Goal: Obtain resource: Download file/media

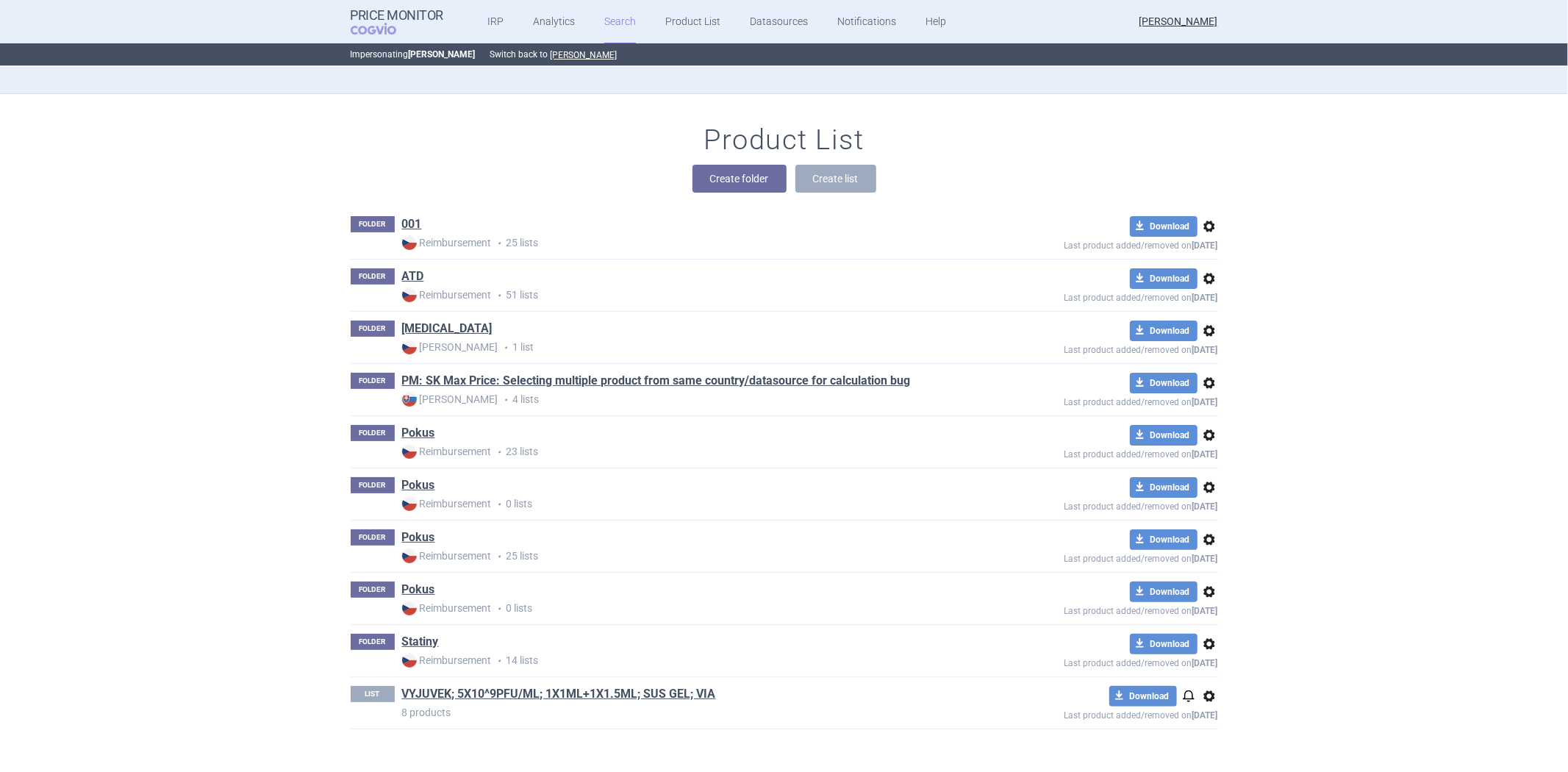
scroll to position [107, 0]
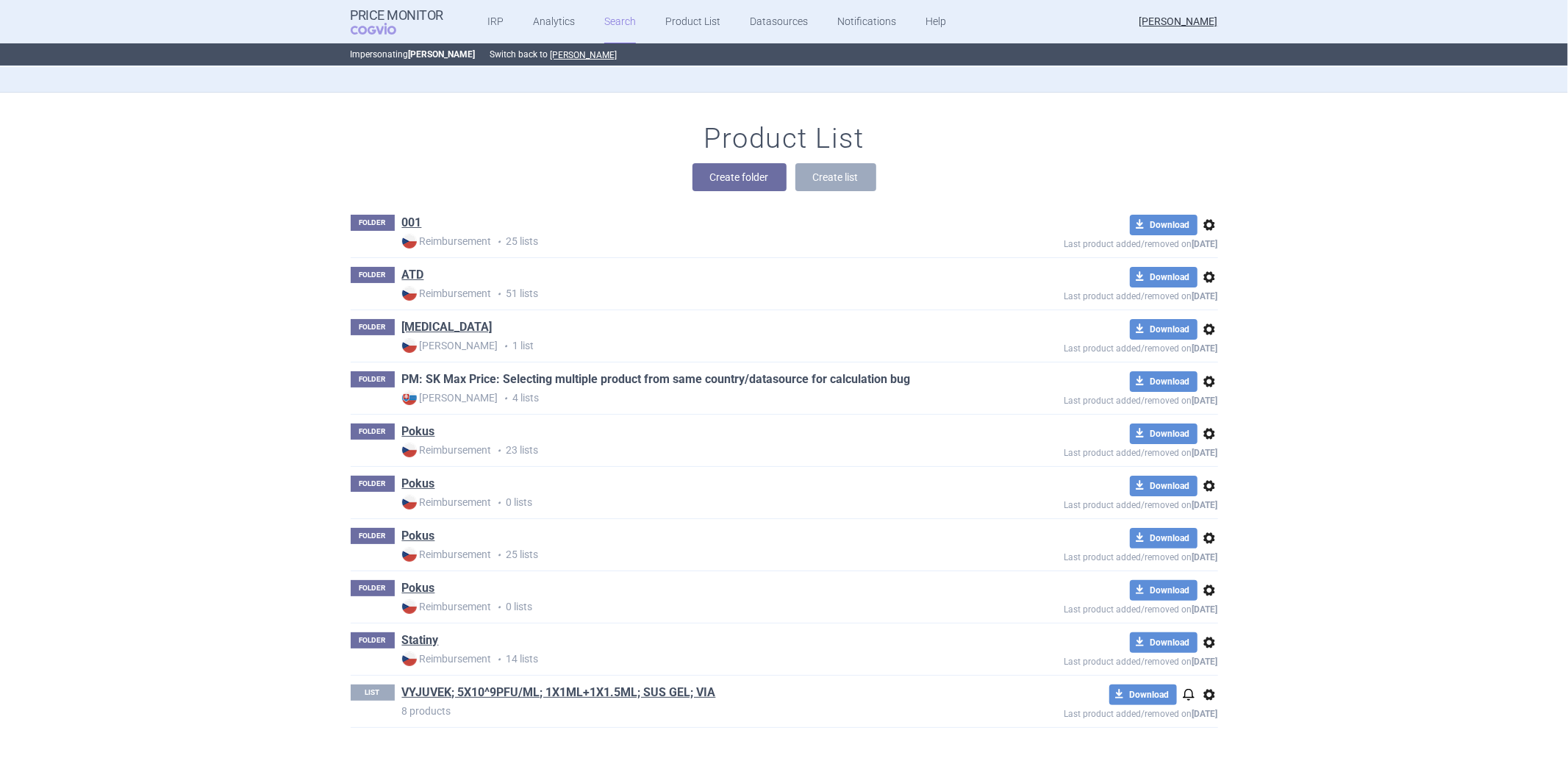
click at [612, 379] on link "PM: SK Max Price: Selecting multiple product from same country/datasource for c…" at bounding box center [656, 379] width 508 height 16
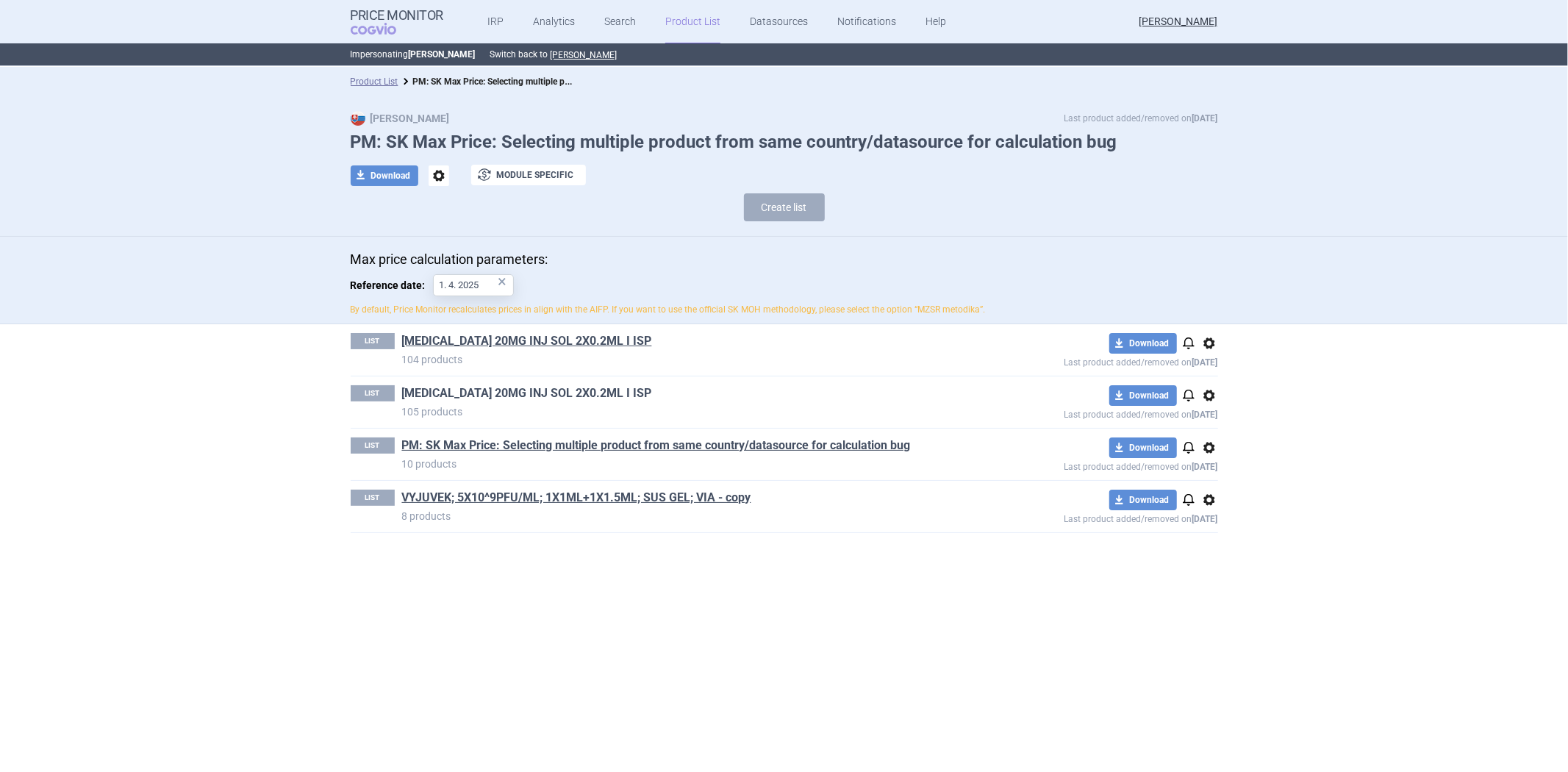
click at [530, 388] on link "[MEDICAL_DATA] 20MG INJ SOL 2X0.2ML I ISP" at bounding box center [526, 393] width 250 height 16
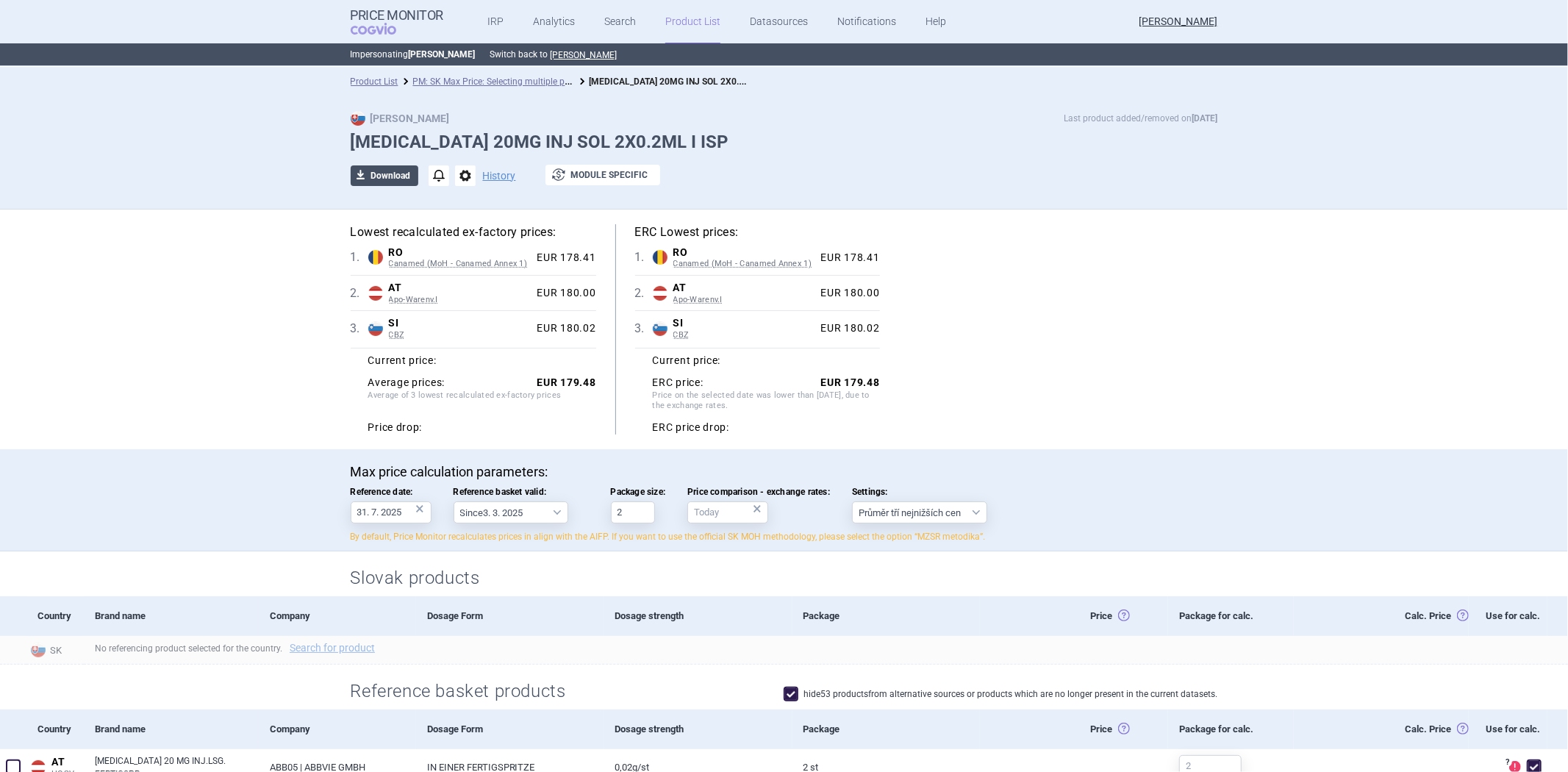
click at [387, 171] on button "download Download" at bounding box center [384, 176] width 68 height 21
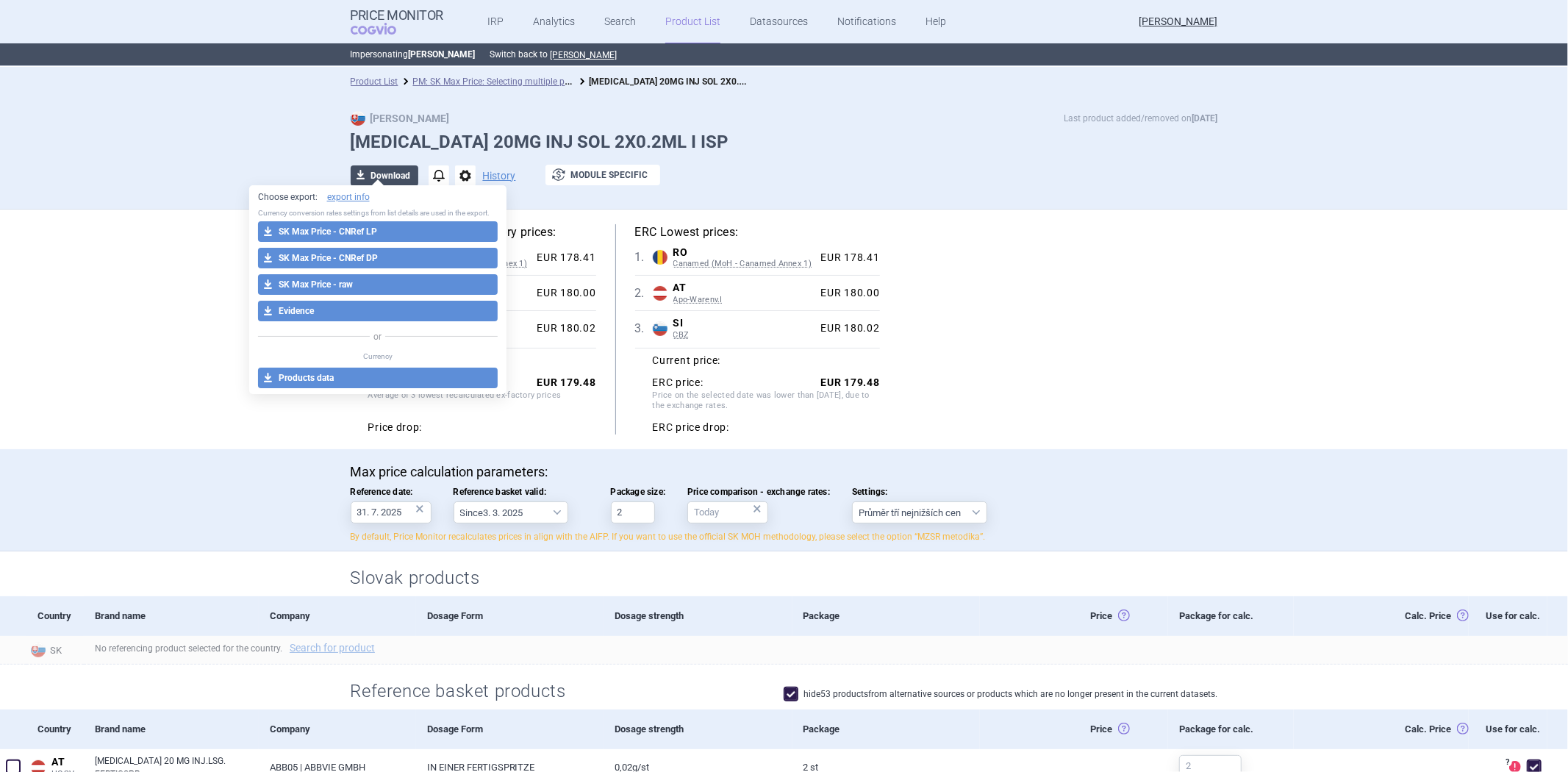
select select "EUR"
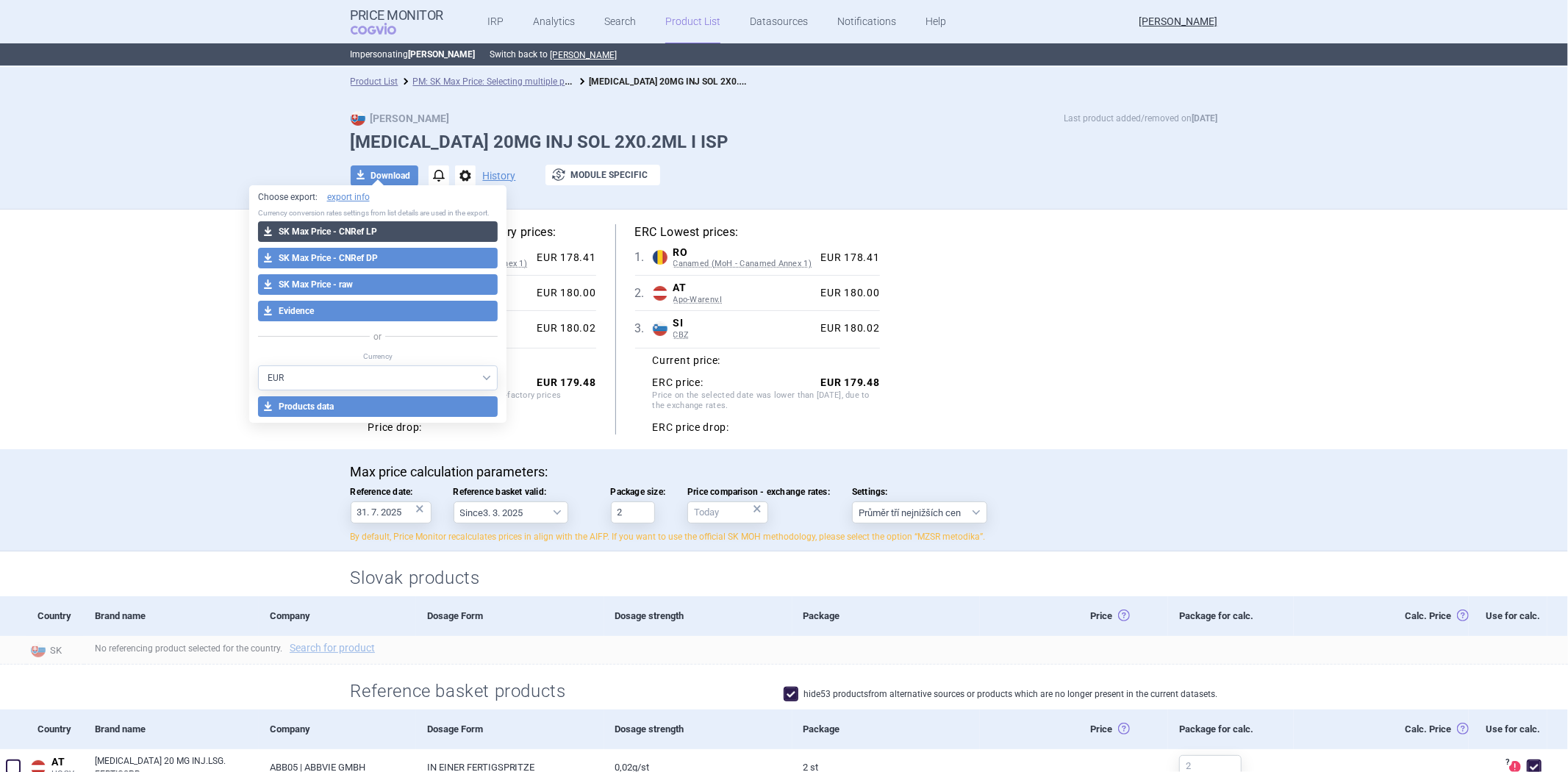
click at [397, 233] on button "download SK Max Price - CNRef LP" at bounding box center [378, 231] width 241 height 21
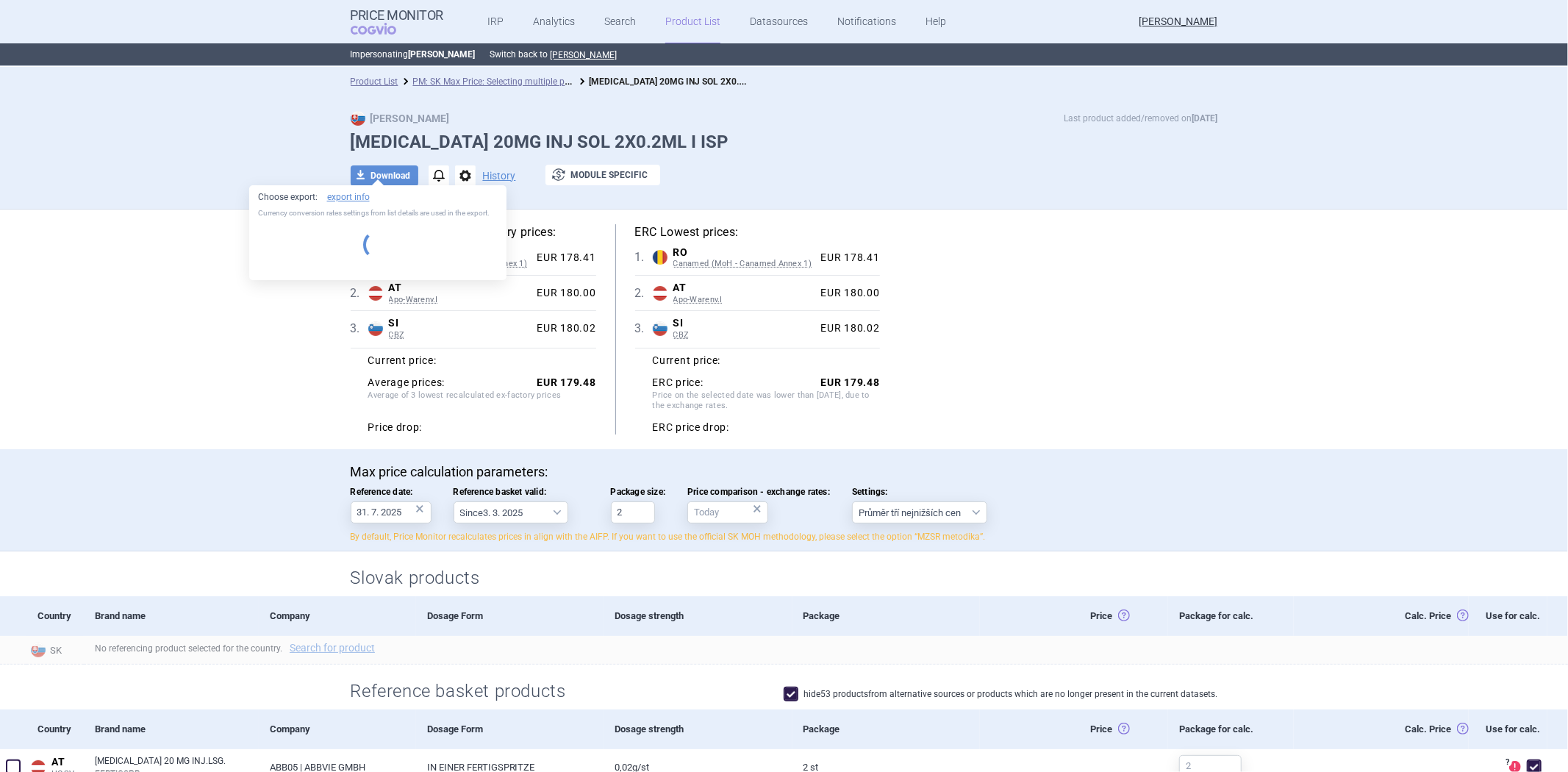
select select "EUR"
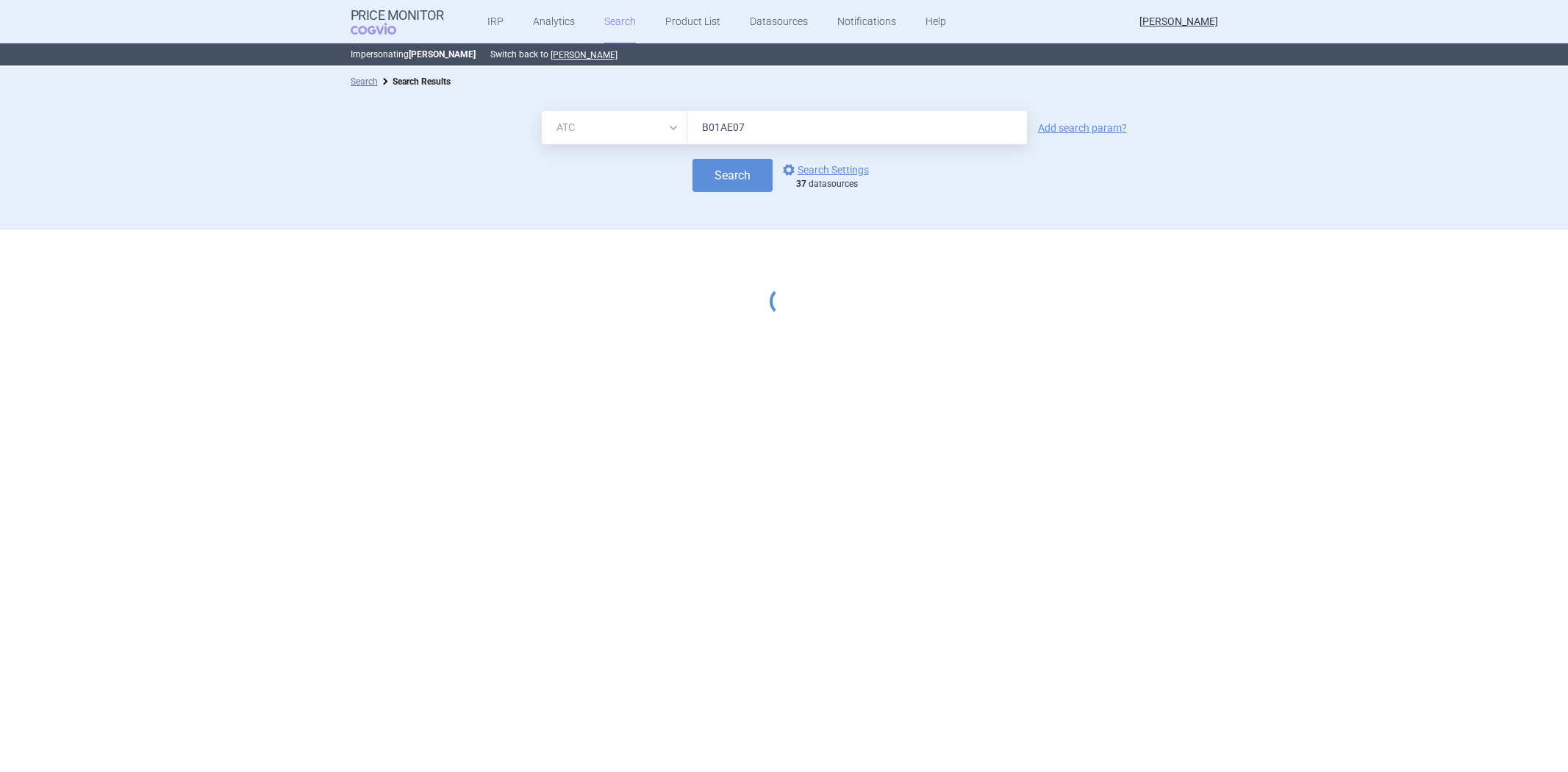
select select "atc"
